Goal: Task Accomplishment & Management: Use online tool/utility

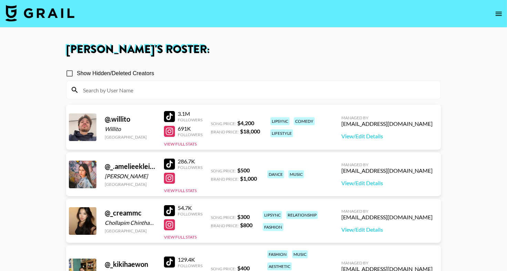
click at [363, 87] on input at bounding box center [257, 89] width 357 height 11
type input "c"
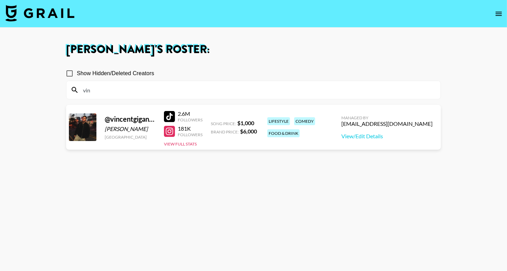
type input "vin"
click at [343, 62] on section "Show Hidden/Deleted Creators vin" at bounding box center [253, 80] width 375 height 39
click at [169, 126] on div at bounding box center [169, 131] width 11 height 11
click at [127, 86] on input "vin" at bounding box center [257, 89] width 357 height 11
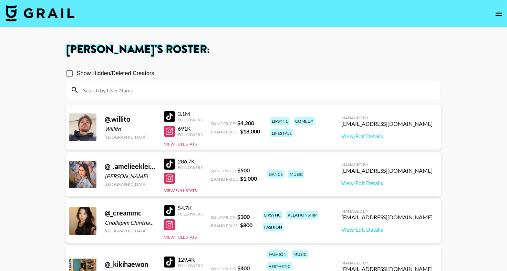
click at [62, 18] on img at bounding box center [40, 13] width 69 height 17
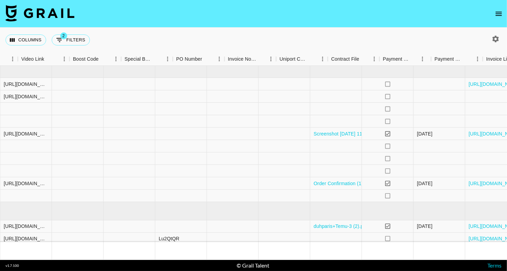
scroll to position [0, 696]
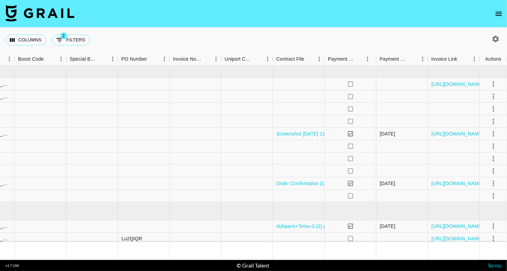
click at [504, 13] on button "open drawer" at bounding box center [499, 14] width 14 height 14
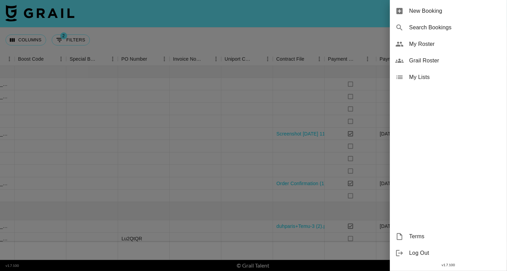
click at [441, 41] on span "My Roster" at bounding box center [455, 44] width 92 height 8
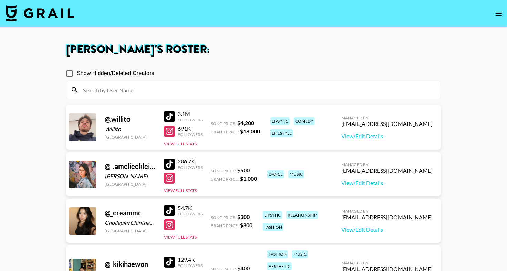
click at [246, 87] on input at bounding box center [257, 89] width 357 height 11
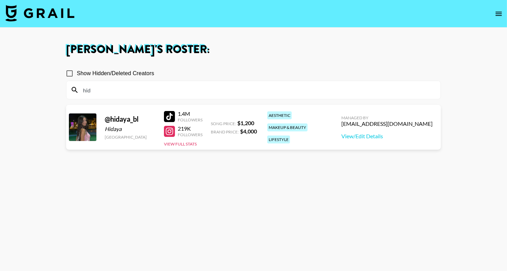
click at [255, 70] on div "Show Hidden/Deleted Creators" at bounding box center [253, 73] width 375 height 14
click at [174, 129] on div at bounding box center [169, 131] width 11 height 11
click at [114, 88] on input "hid" at bounding box center [257, 89] width 357 height 11
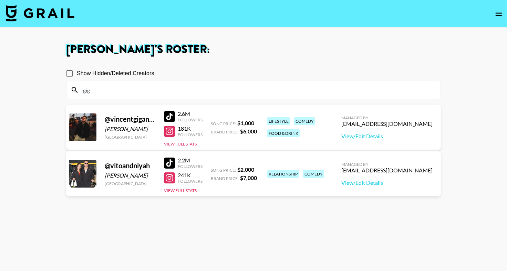
click at [202, 71] on div "Show Hidden/Deleted Creators" at bounding box center [253, 73] width 375 height 14
click at [162, 94] on input "gig" at bounding box center [257, 89] width 357 height 11
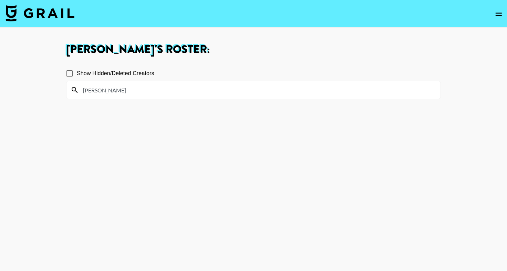
type input "gigi"
click at [70, 73] on input "Show Hidden/Deleted Creators" at bounding box center [69, 73] width 14 height 14
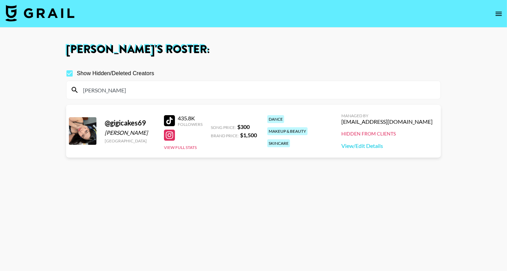
click at [0, 0] on section "Eve Hartney 's Roster: Show Hidden/Deleted Creators gigi @ gigicakes69 frangeli…" at bounding box center [253, 160] width 507 height 320
click at [406, 146] on link "View/Edit Details" at bounding box center [386, 145] width 91 height 7
click at [72, 74] on input "Show Hidden/Deleted Creators" at bounding box center [69, 73] width 14 height 14
checkbox input "false"
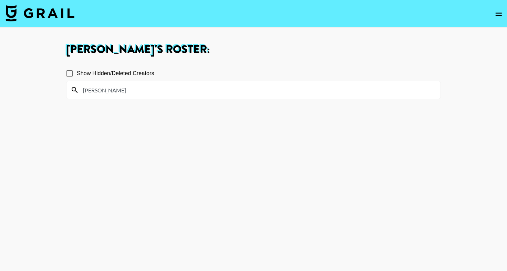
click at [106, 89] on input "gigi" at bounding box center [257, 89] width 357 height 11
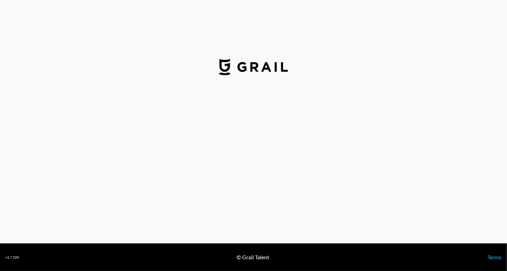
select select "USD"
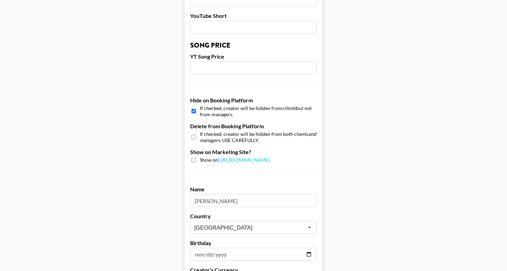
scroll to position [584, 0]
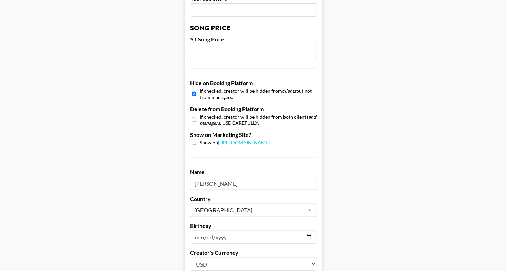
click at [194, 93] on input "checkbox" at bounding box center [193, 94] width 4 height 10
checkbox input "false"
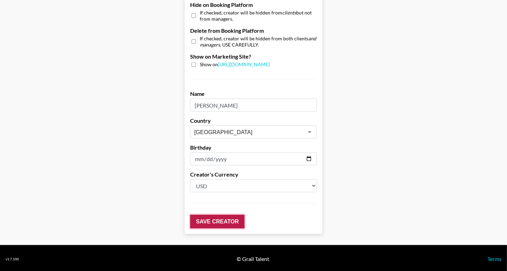
click at [227, 215] on input "Save Creator" at bounding box center [217, 222] width 54 height 14
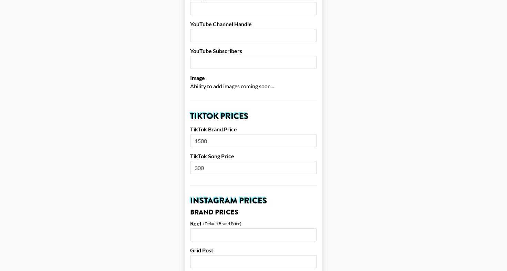
scroll to position [0, 0]
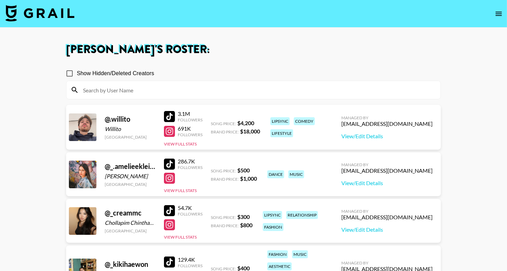
click at [104, 92] on input at bounding box center [257, 89] width 357 height 11
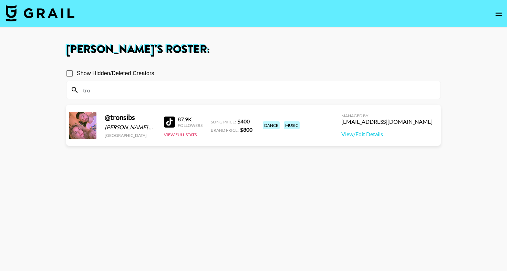
click at [223, 64] on section "Show Hidden/Deleted Creators tro" at bounding box center [253, 80] width 375 height 39
click at [169, 119] on div at bounding box center [169, 121] width 11 height 11
click at [115, 88] on input "tro" at bounding box center [257, 89] width 357 height 11
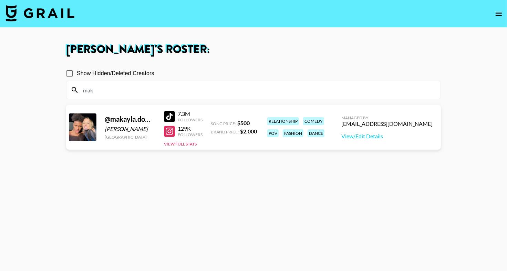
type input "mak"
click at [211, 50] on h1 "[PERSON_NAME] 's Roster:" at bounding box center [253, 49] width 375 height 11
click at [0, 0] on section "[PERSON_NAME] 's Roster: Show Hidden/Deleted Creators mak @ makayla.domagalski1…" at bounding box center [253, 160] width 507 height 320
click at [107, 89] on input "mak" at bounding box center [257, 89] width 357 height 11
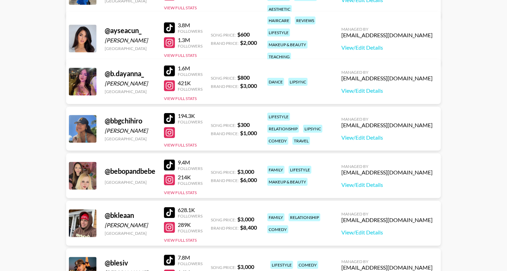
scroll to position [658, 0]
click at [173, 24] on div at bounding box center [169, 28] width 11 height 11
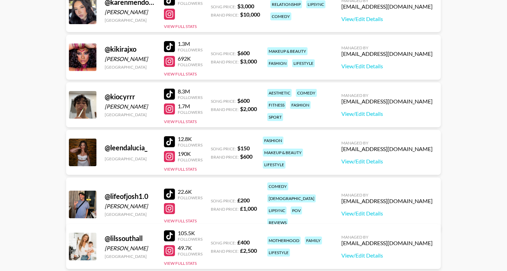
scroll to position [2035, 0]
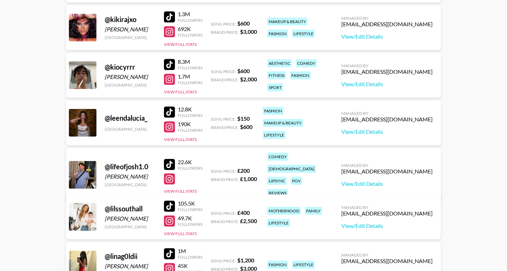
click at [170, 63] on div at bounding box center [169, 64] width 11 height 11
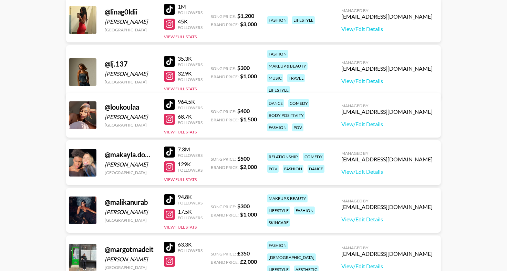
scroll to position [2280, 0]
click at [169, 58] on div at bounding box center [169, 60] width 11 height 11
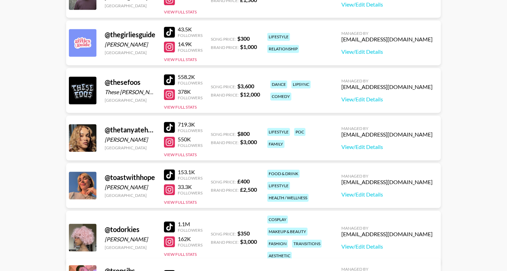
scroll to position [3578, 0]
click at [165, 127] on div at bounding box center [169, 127] width 11 height 11
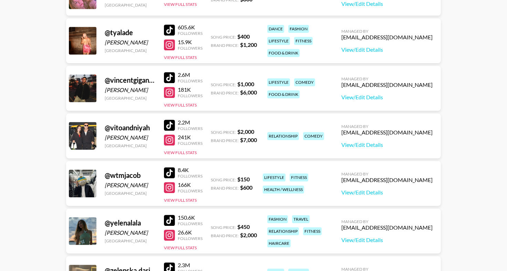
scroll to position [3938, 0]
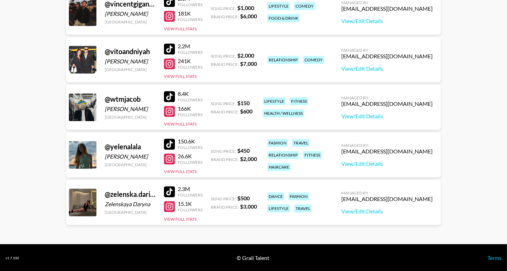
click at [168, 46] on div at bounding box center [169, 48] width 11 height 11
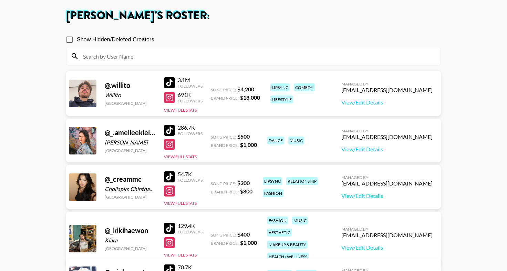
scroll to position [0, 0]
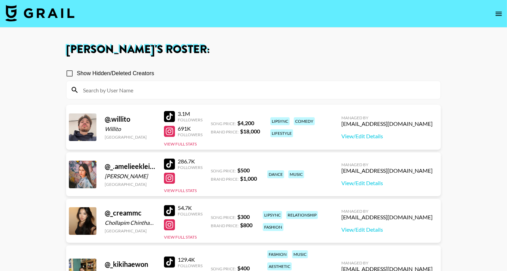
click at [15, 12] on img at bounding box center [40, 13] width 69 height 17
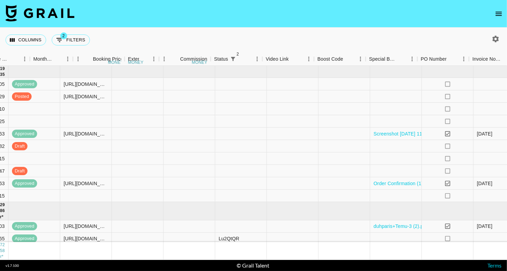
scroll to position [0, 696]
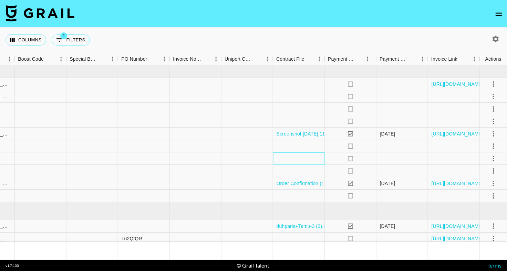
click at [313, 159] on div at bounding box center [299, 158] width 52 height 12
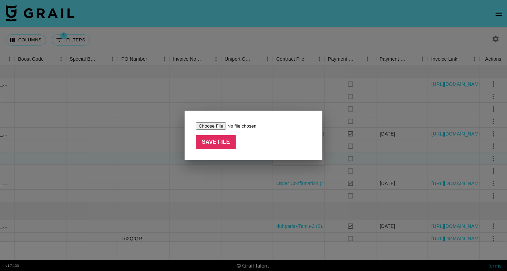
click at [211, 124] on input "file" at bounding box center [239, 125] width 87 height 7
type input "C:\fakepath\Contract_from_Coupert_Lindsay_to_duhparis.pdf"
click at [216, 143] on input "Save File" at bounding box center [216, 142] width 40 height 14
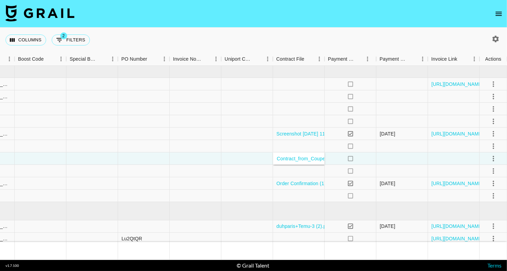
click at [254, 35] on div "Columns 2 Filters + Booking" at bounding box center [253, 40] width 507 height 25
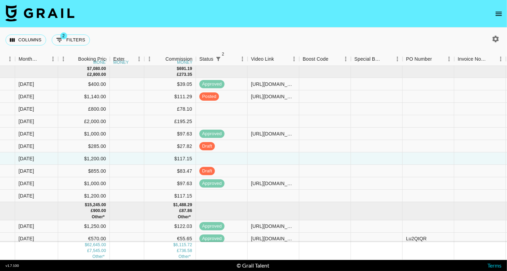
scroll to position [0, 395]
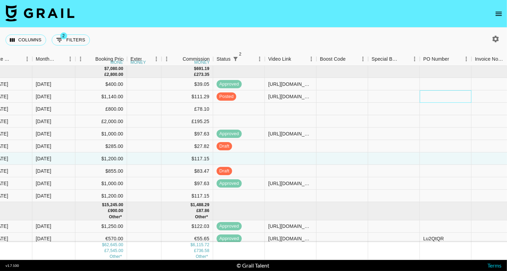
click at [428, 96] on div at bounding box center [446, 96] width 52 height 12
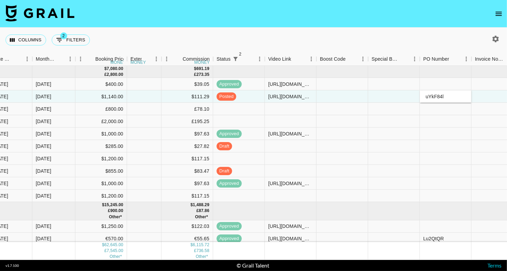
type input "uYkF84l"
click at [425, 31] on div "Columns 2 Filters + Booking" at bounding box center [253, 40] width 507 height 25
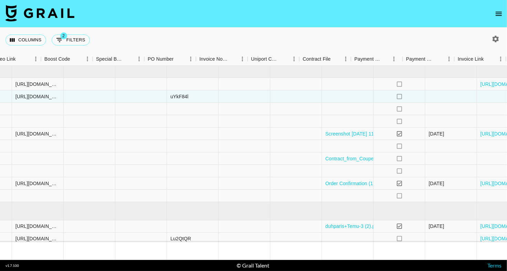
scroll to position [0, 695]
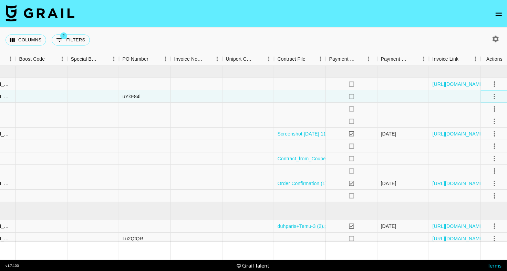
click at [494, 94] on icon "select merge strategy" at bounding box center [494, 97] width 1 height 6
click at [481, 158] on div "Approve" at bounding box center [478, 161] width 21 height 8
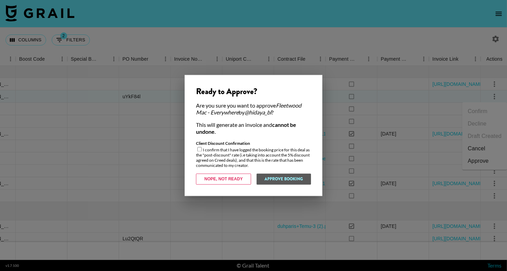
click at [199, 149] on input "checkbox" at bounding box center [199, 149] width 4 height 4
checkbox input "true"
click at [282, 183] on button "Approve Booking" at bounding box center [283, 179] width 55 height 11
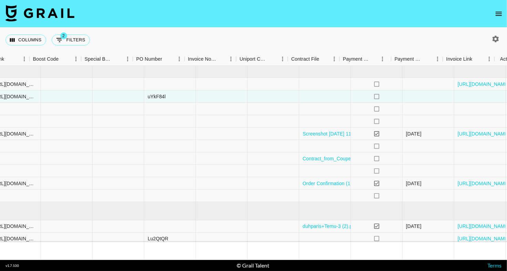
scroll to position [0, 696]
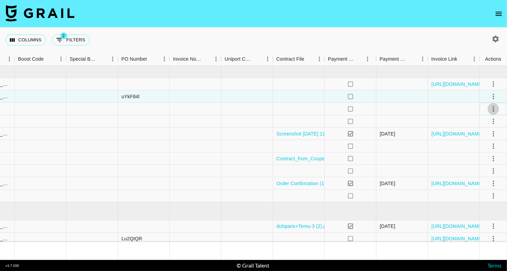
click at [490, 109] on icon "select merge strategy" at bounding box center [493, 109] width 8 height 8
click at [489, 124] on li "Confirm" at bounding box center [484, 123] width 45 height 12
click at [488, 146] on li "Draft Created" at bounding box center [484, 148] width 45 height 12
click at [390, 27] on nav at bounding box center [253, 14] width 507 height 28
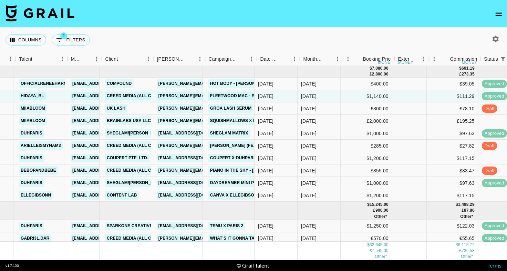
scroll to position [0, 127]
